Goal: Navigation & Orientation: Find specific page/section

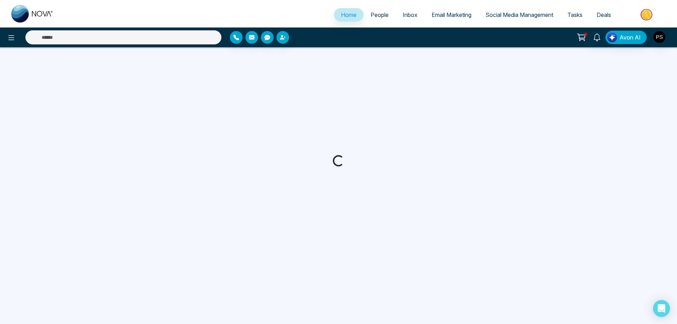
select select "*"
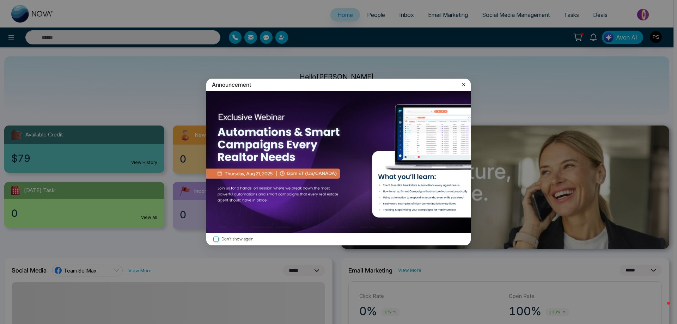
click at [463, 83] on icon at bounding box center [463, 84] width 7 height 7
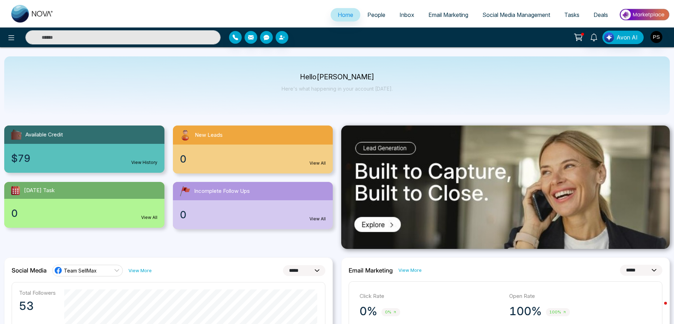
click at [440, 13] on span "Email Marketing" at bounding box center [448, 14] width 40 height 7
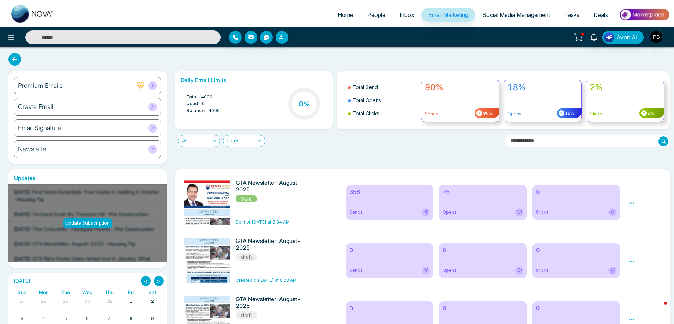
click at [93, 150] on div "Newsletter" at bounding box center [87, 149] width 147 height 18
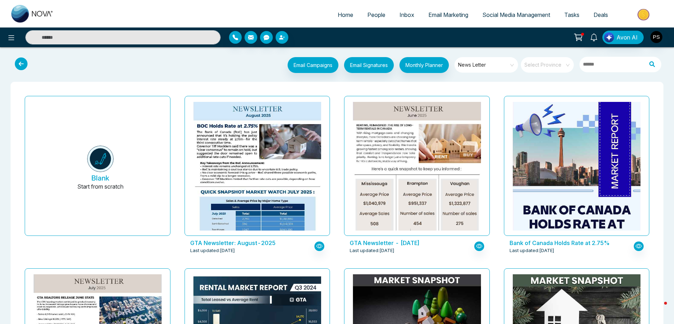
click at [495, 14] on span "Social Media Management" at bounding box center [516, 14] width 68 height 7
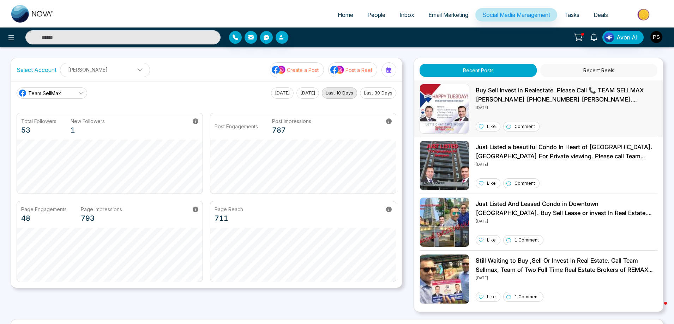
click at [455, 96] on img at bounding box center [444, 109] width 50 height 50
click at [399, 16] on span "Inbox" at bounding box center [406, 14] width 15 height 7
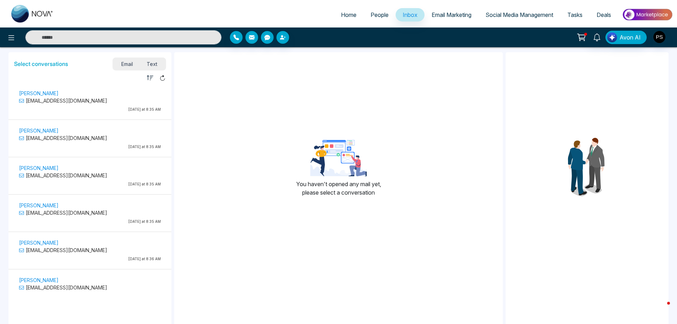
click at [377, 14] on span "People" at bounding box center [380, 14] width 18 height 7
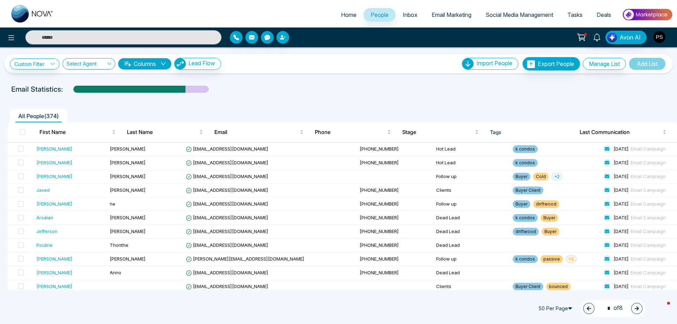
click at [341, 17] on span "Home" at bounding box center [349, 14] width 16 height 7
select select "*"
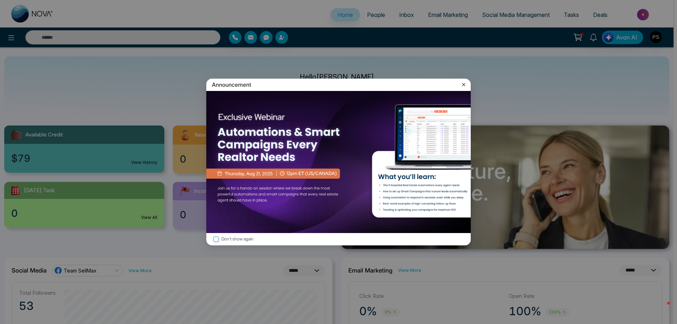
drag, startPoint x: 460, startPoint y: 88, endPoint x: 463, endPoint y: 84, distance: 4.5
click at [460, 87] on div "Announcement" at bounding box center [338, 85] width 265 height 12
click at [465, 83] on icon at bounding box center [463, 84] width 7 height 7
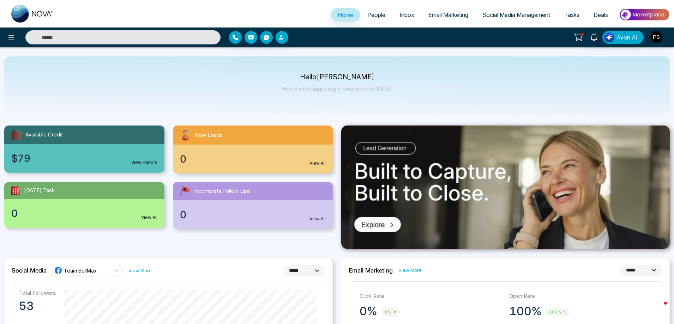
click at [450, 12] on span "Email Marketing" at bounding box center [448, 14] width 40 height 7
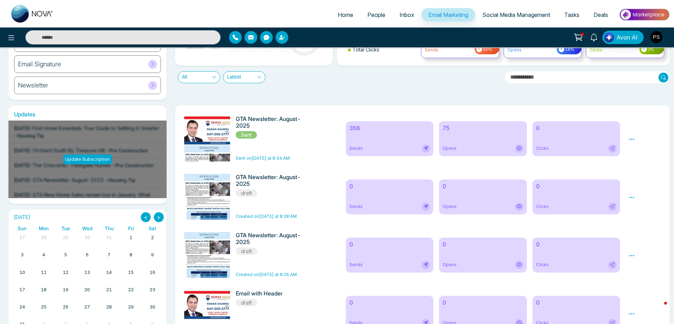
scroll to position [78, 0]
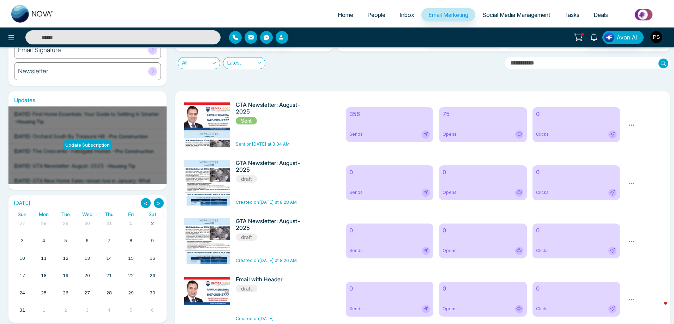
click at [482, 123] on div "75 Opens" at bounding box center [483, 124] width 88 height 35
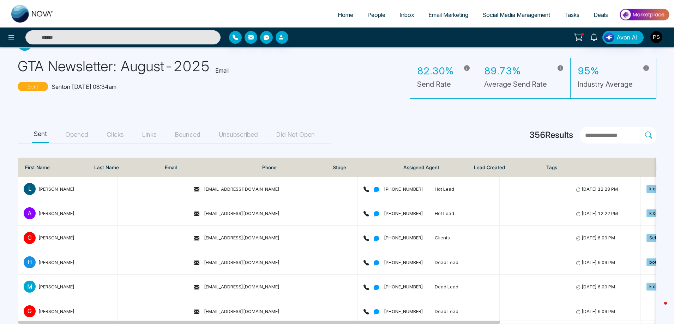
scroll to position [35, 0]
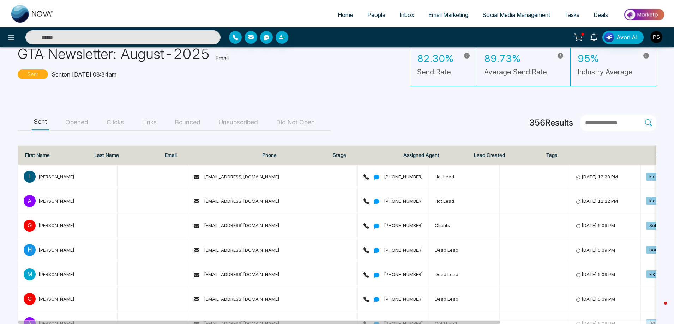
click at [90, 123] on button "Opened" at bounding box center [76, 123] width 27 height 16
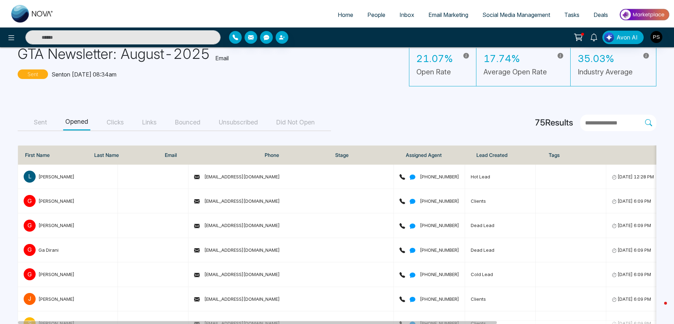
click at [116, 121] on button "Clicks" at bounding box center [115, 123] width 22 height 16
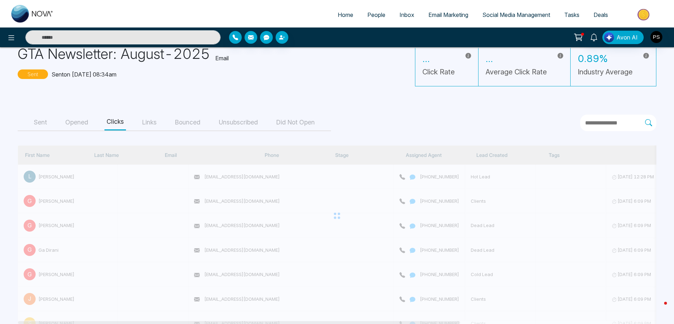
scroll to position [0, 0]
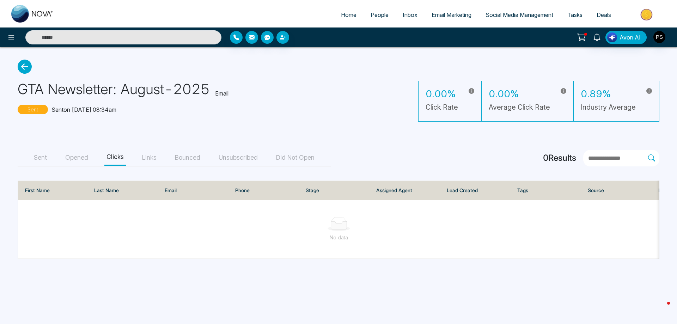
click at [150, 156] on button "Links" at bounding box center [149, 158] width 19 height 16
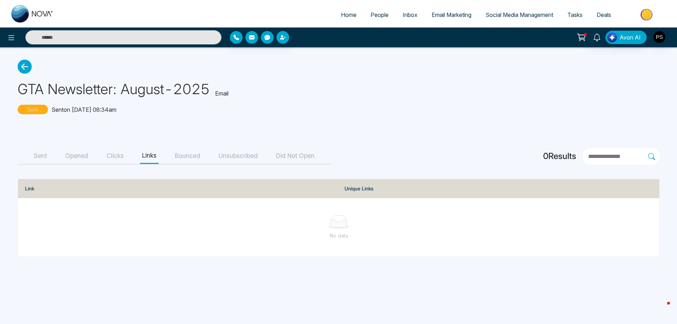
click at [196, 156] on button "Bounced" at bounding box center [188, 156] width 30 height 16
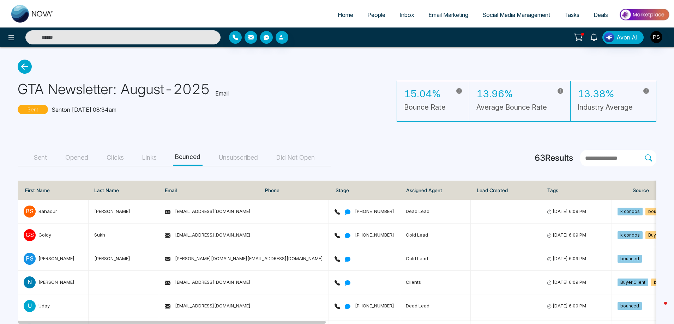
click at [248, 156] on button "Unsubscribed" at bounding box center [238, 158] width 43 height 16
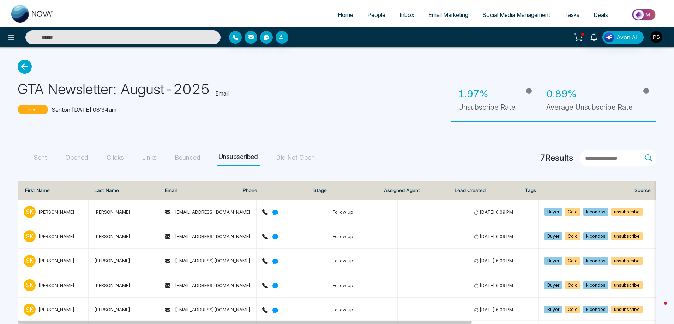
click at [295, 160] on button "Did Not Open" at bounding box center [295, 158] width 43 height 16
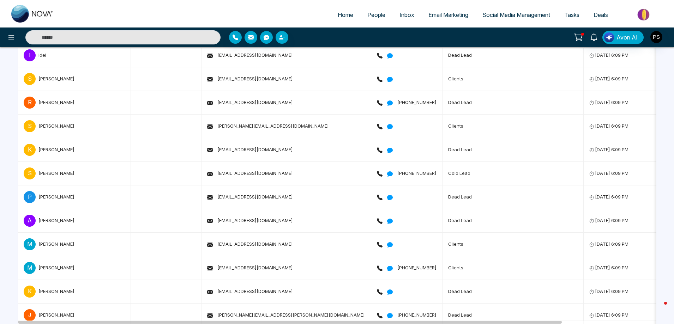
scroll to position [914, 0]
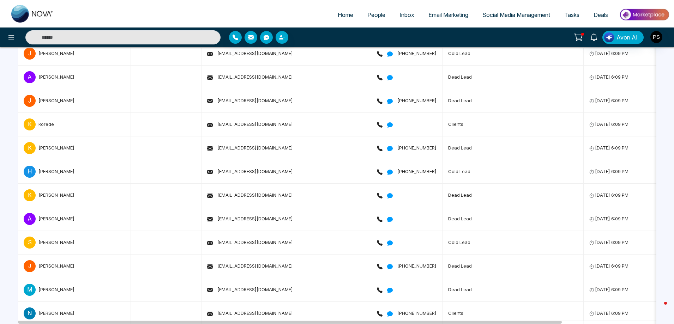
click at [341, 19] on link "Home" at bounding box center [346, 14] width 30 height 13
select select "*"
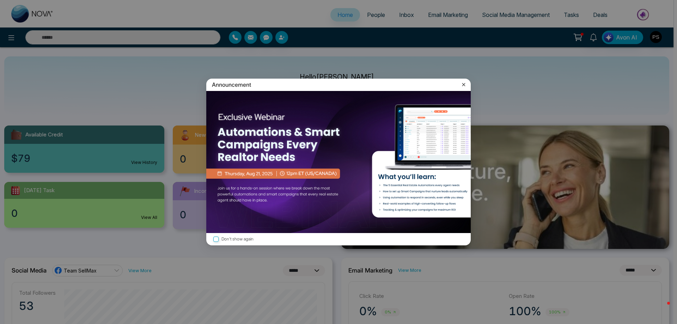
click at [466, 86] on icon at bounding box center [463, 84] width 7 height 7
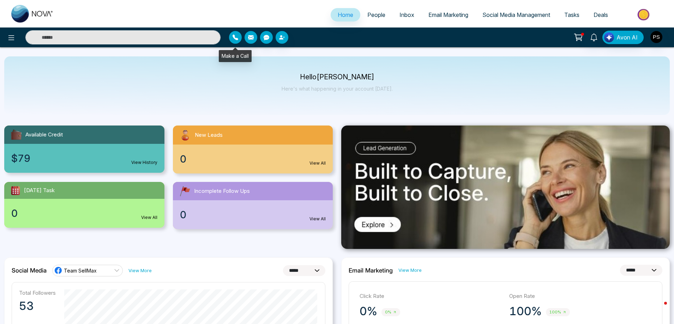
click at [234, 39] on icon "button" at bounding box center [235, 38] width 6 height 6
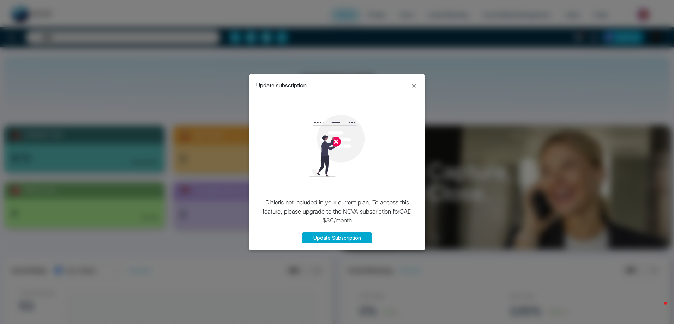
click at [412, 87] on icon at bounding box center [414, 85] width 8 height 8
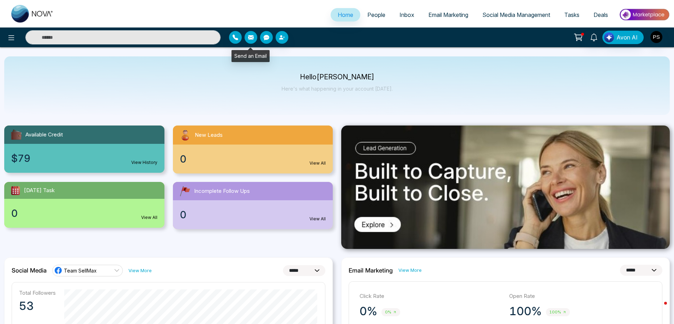
click at [251, 37] on icon "button" at bounding box center [251, 37] width 6 height 4
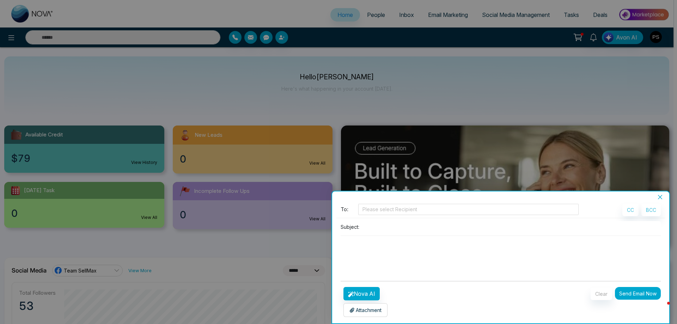
click at [661, 198] on icon "close" at bounding box center [661, 197] width 6 height 6
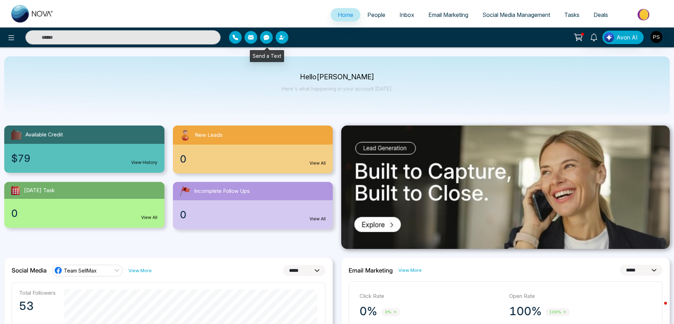
click at [268, 35] on icon "button" at bounding box center [266, 38] width 6 height 6
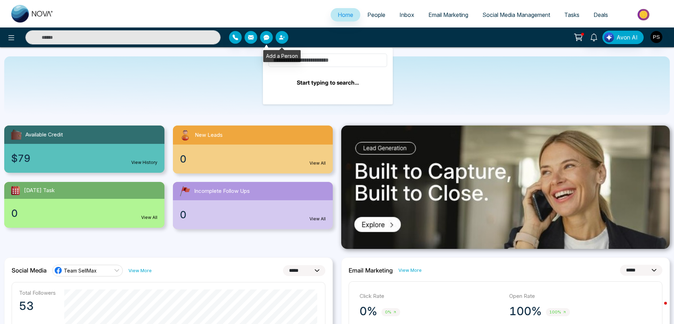
click at [282, 37] on icon "button" at bounding box center [282, 38] width 6 height 6
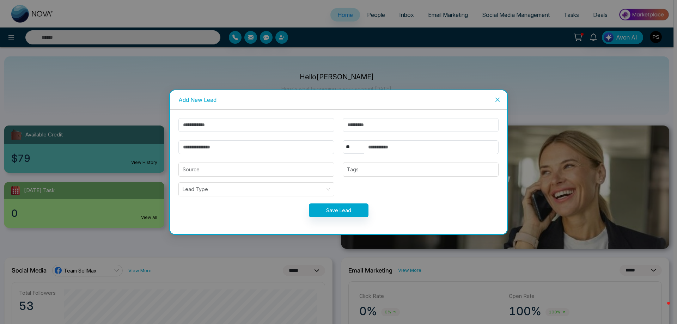
click at [499, 100] on icon "close" at bounding box center [498, 100] width 6 height 6
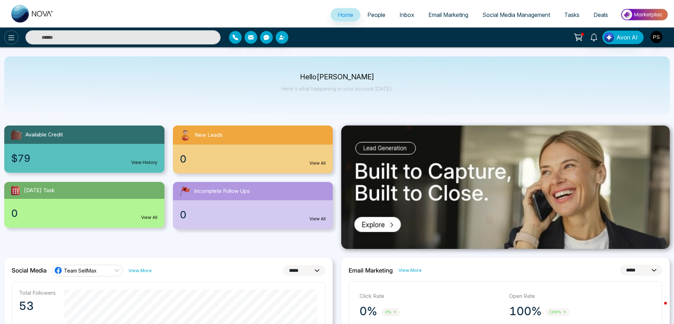
click at [10, 38] on icon at bounding box center [11, 37] width 6 height 5
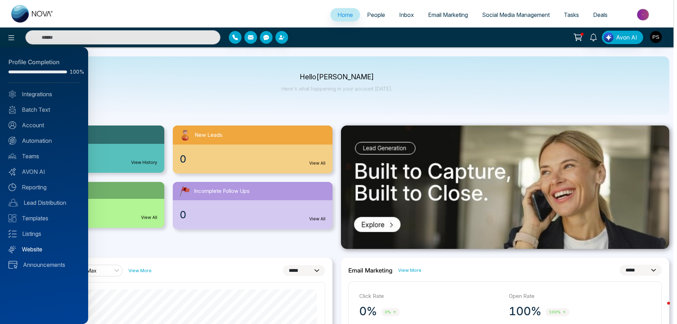
click at [36, 250] on link "Website" at bounding box center [43, 249] width 71 height 8
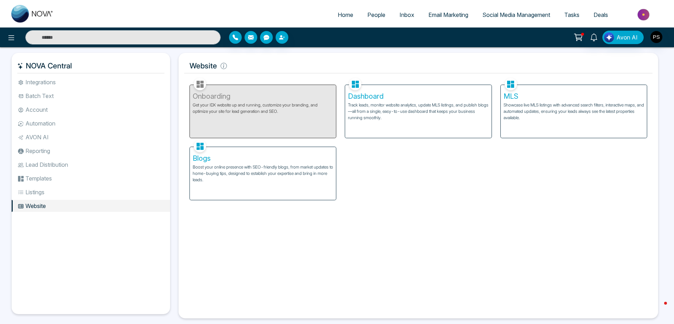
click at [342, 15] on span "Home" at bounding box center [346, 14] width 16 height 7
select select "*"
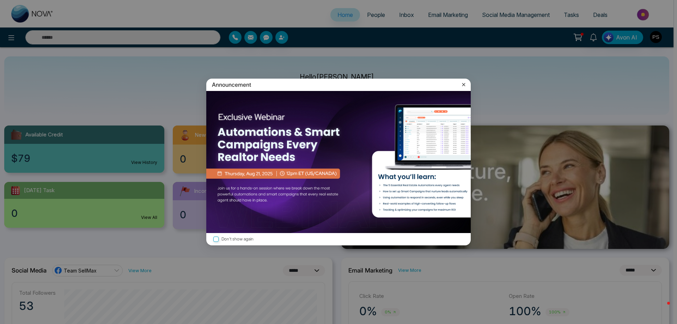
click at [462, 86] on icon at bounding box center [463, 84] width 7 height 7
